Goal: Obtain resource: Download file/media

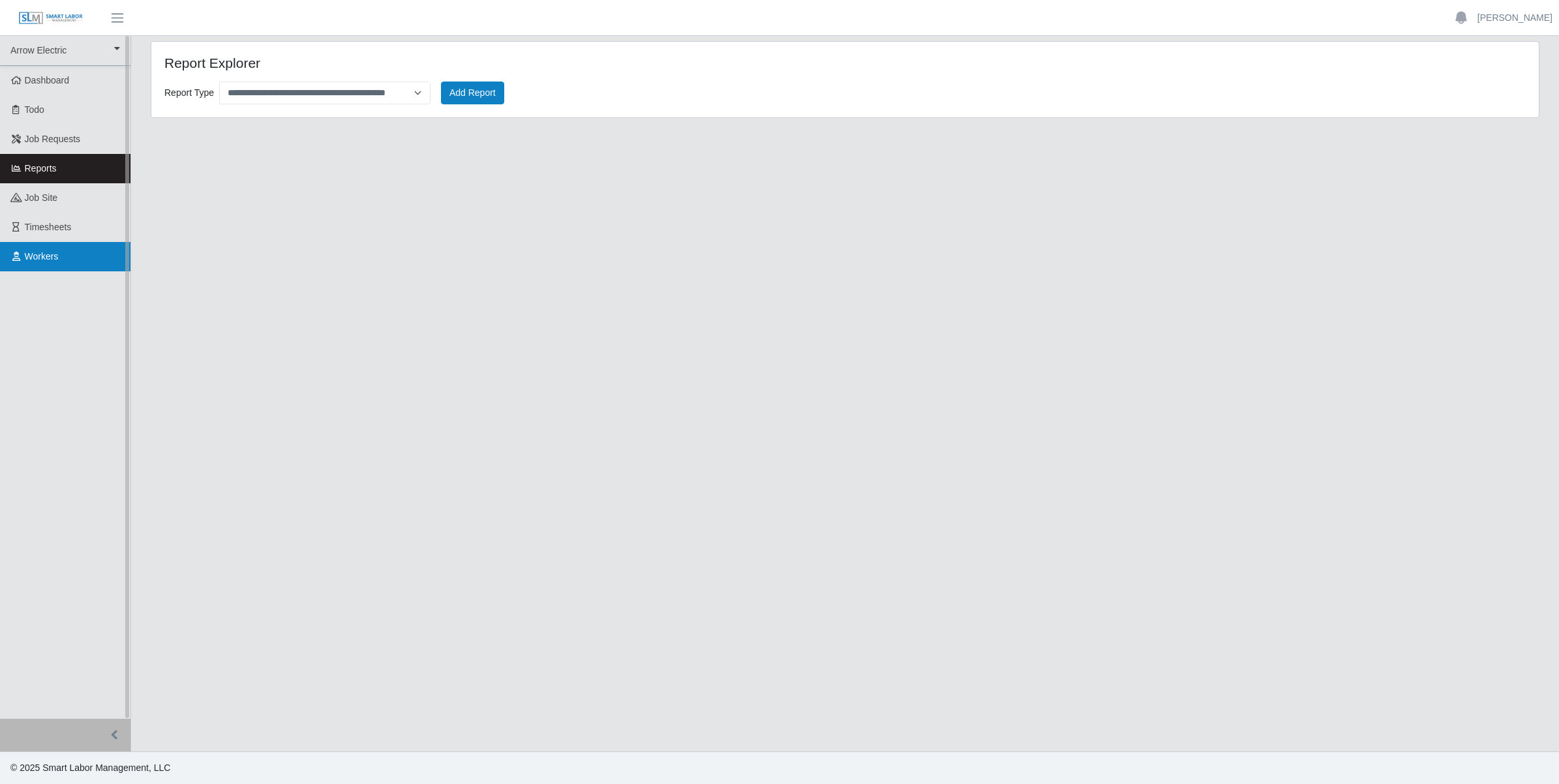
click at [30, 251] on span "Workers" at bounding box center [41, 256] width 34 height 11
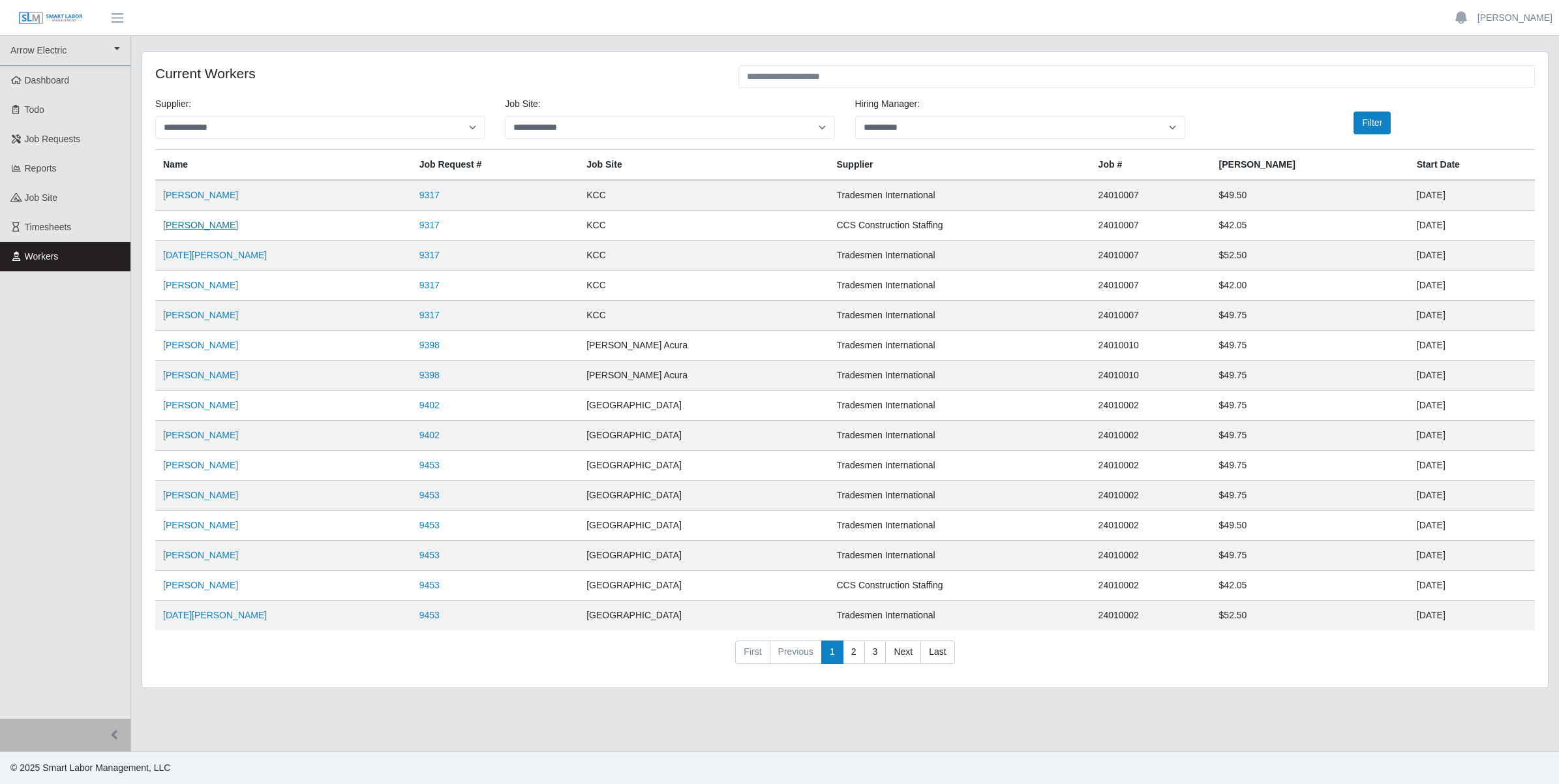
click at [214, 222] on link "Joshua Broughton" at bounding box center [201, 225] width 75 height 11
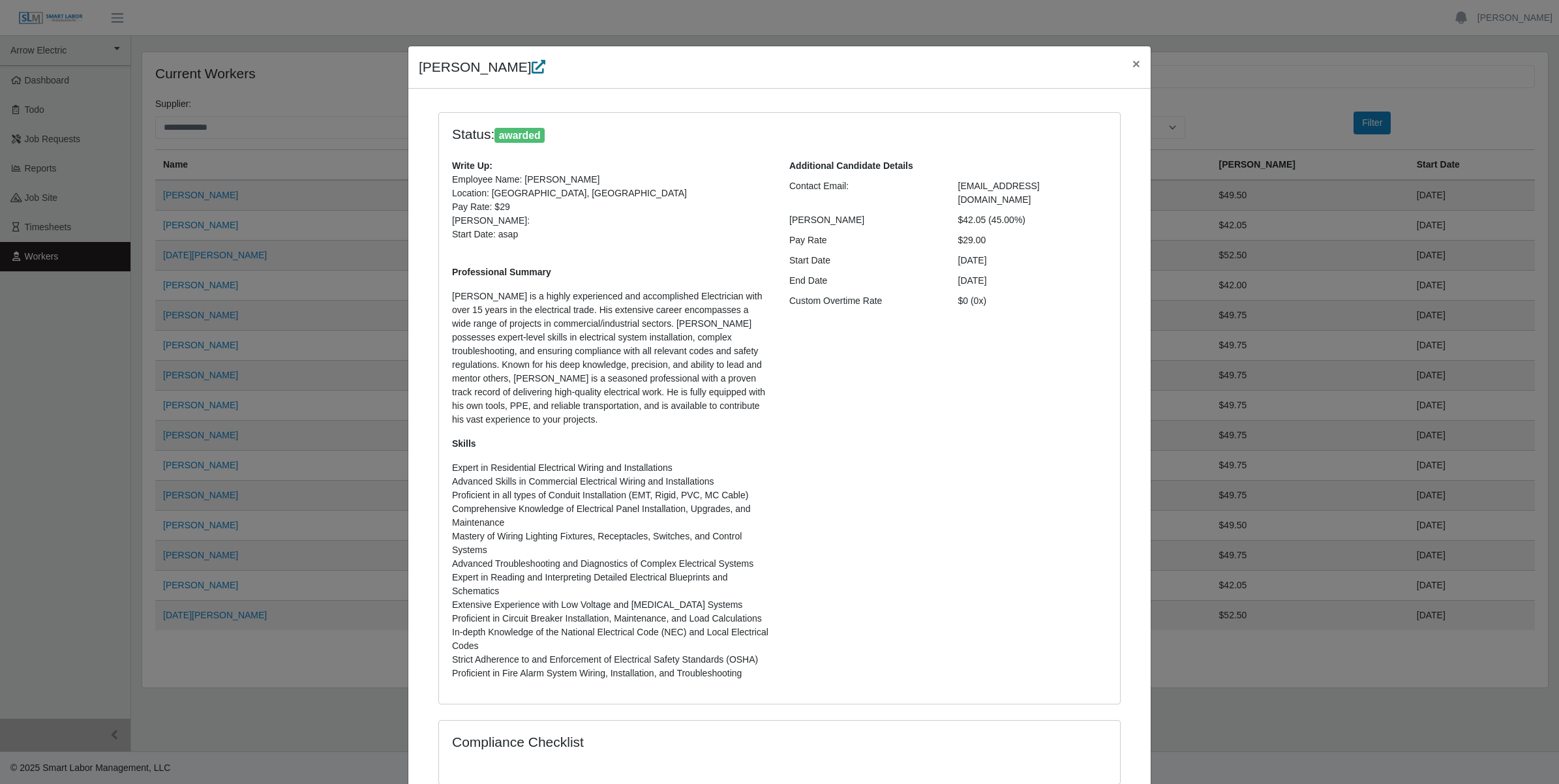
click at [537, 63] on icon at bounding box center [538, 67] width 14 height 14
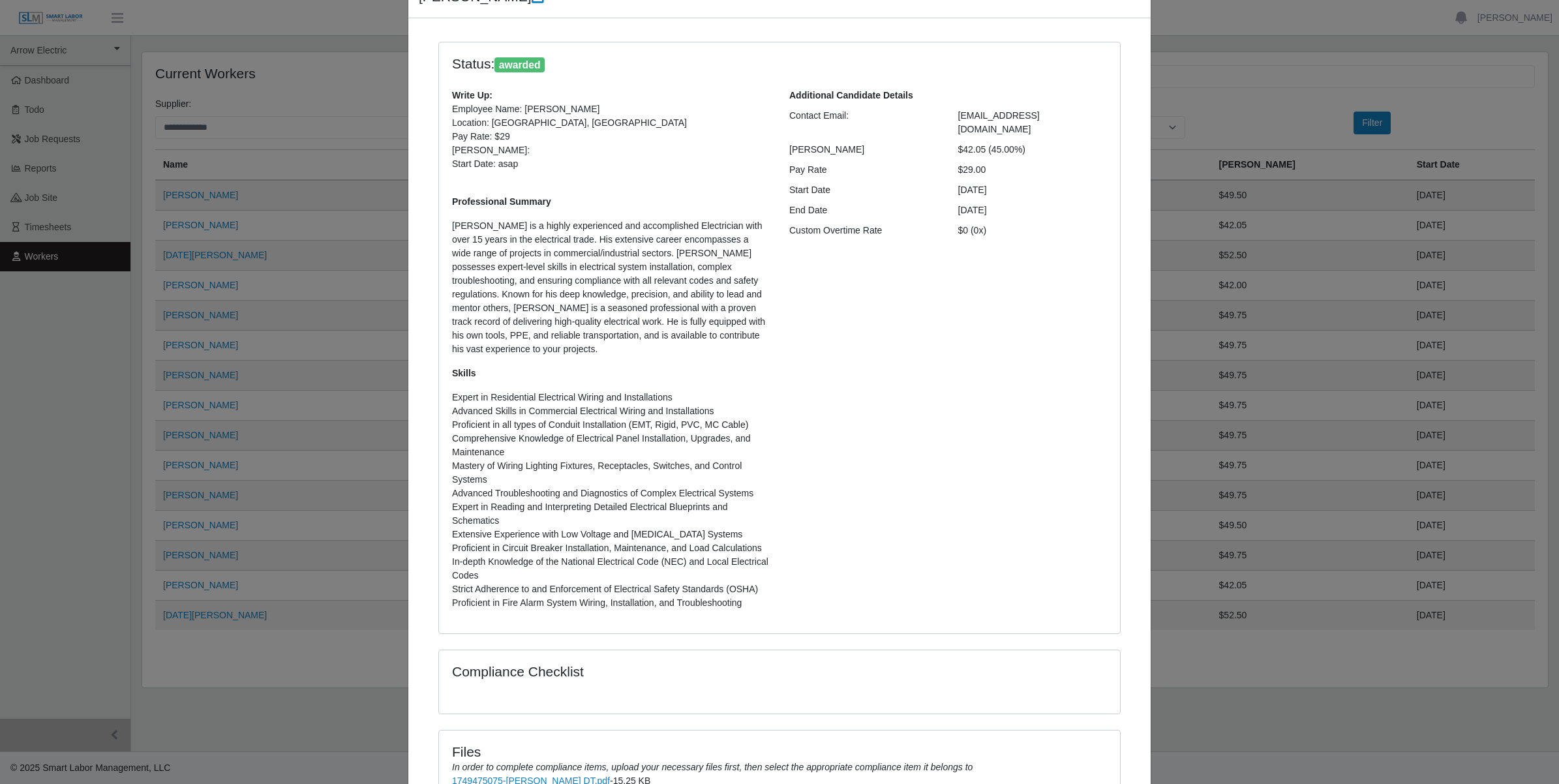
scroll to position [217, 0]
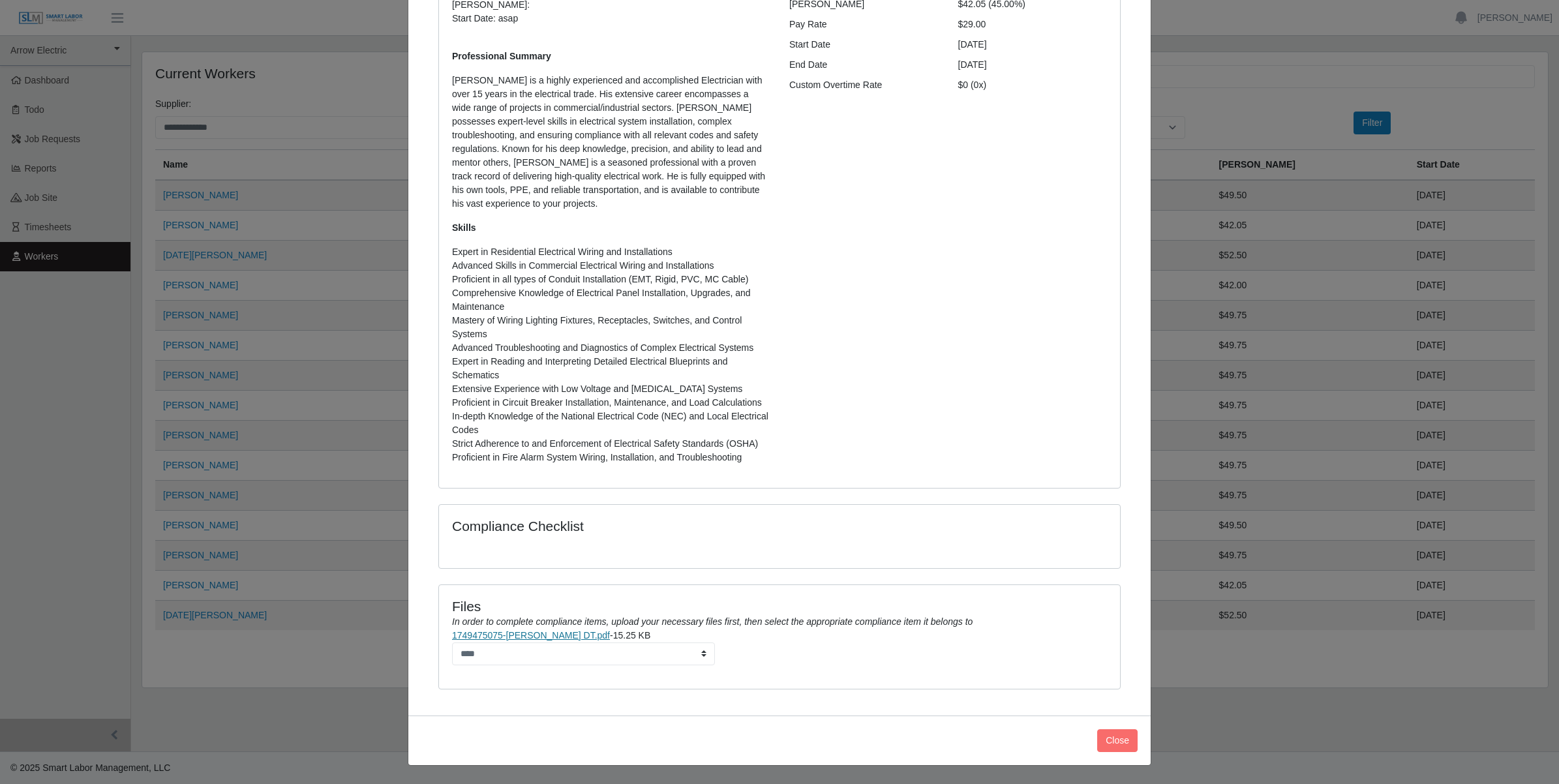
click at [536, 633] on link "1749475075-Joshua Broughton DT.pdf" at bounding box center [531, 635] width 158 height 11
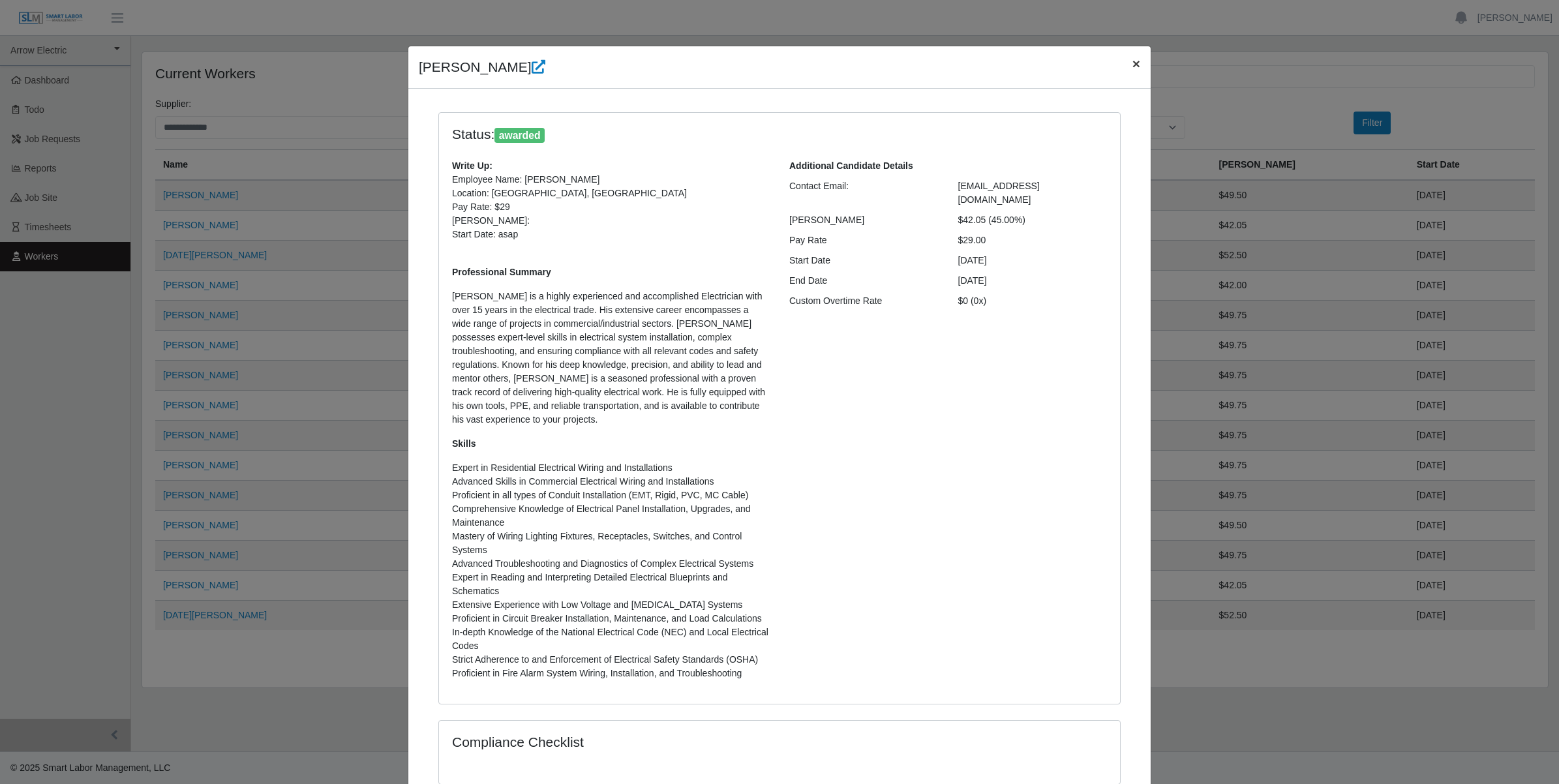
click at [1132, 60] on span "×" at bounding box center [1136, 64] width 8 height 15
